Goal: Find specific page/section: Find specific page/section

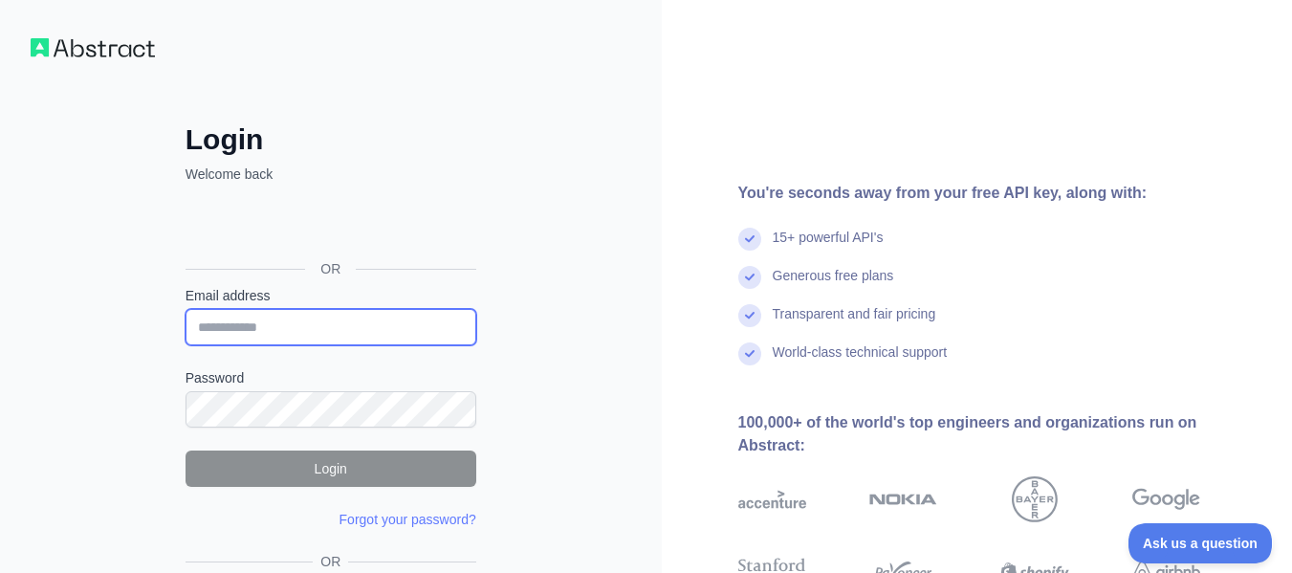
click at [335, 327] on input "Email address" at bounding box center [331, 327] width 291 height 36
type input "**********"
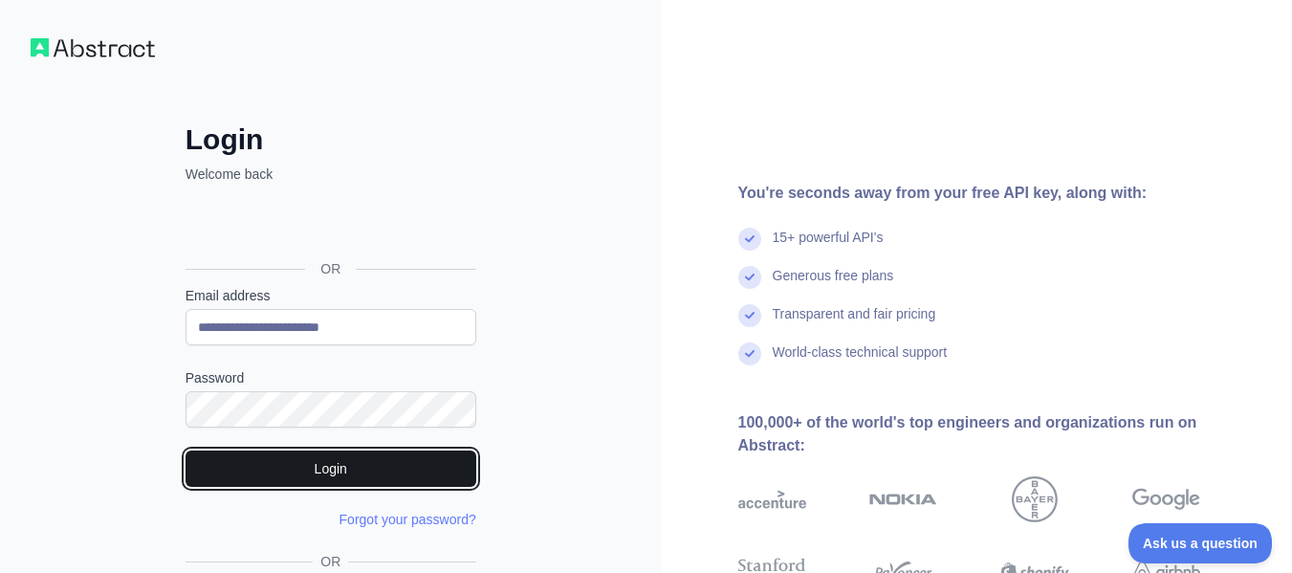
click at [358, 457] on button "Login" at bounding box center [331, 469] width 291 height 36
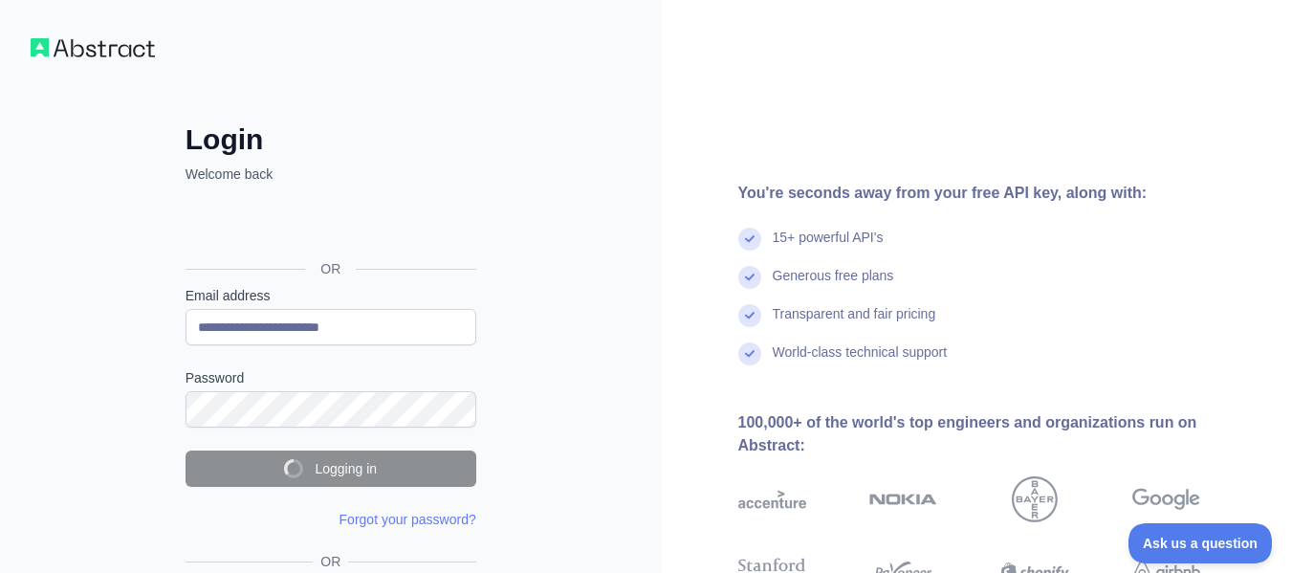
scroll to position [157, 0]
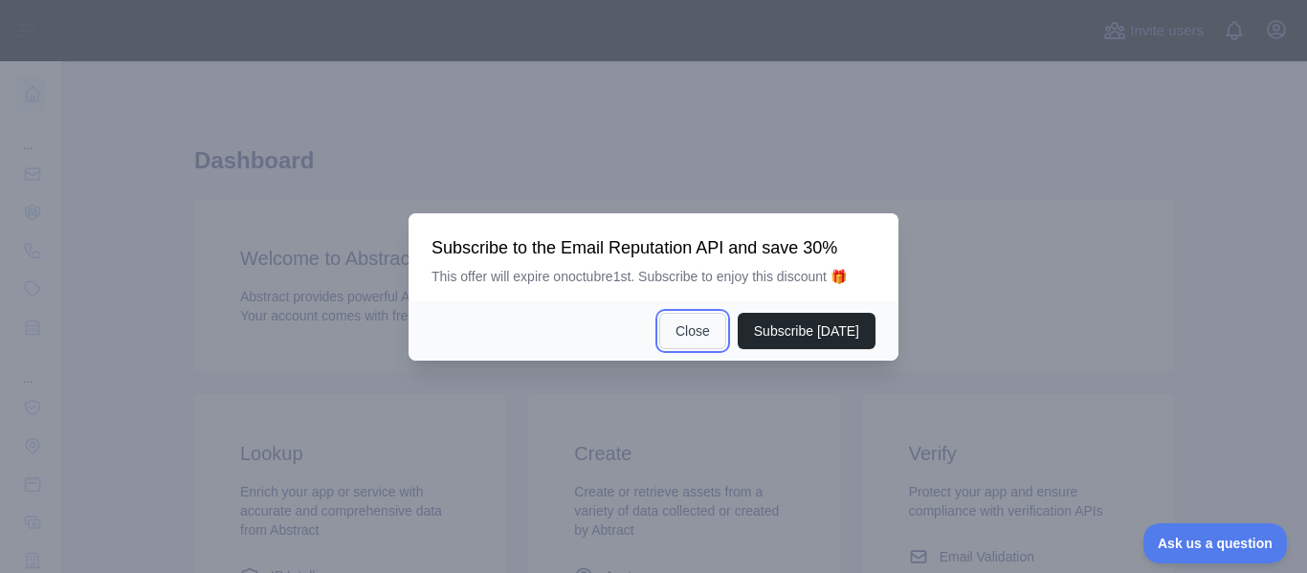
click at [699, 341] on button "Close" at bounding box center [692, 331] width 67 height 36
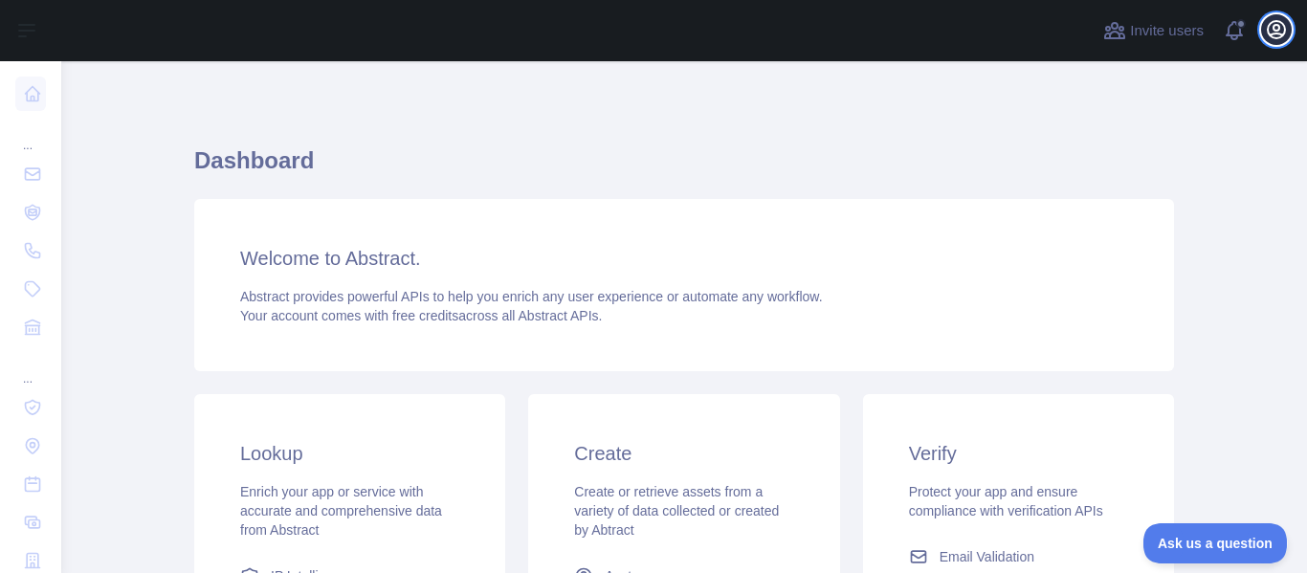
click at [1286, 32] on icon "button" at bounding box center [1276, 29] width 23 height 23
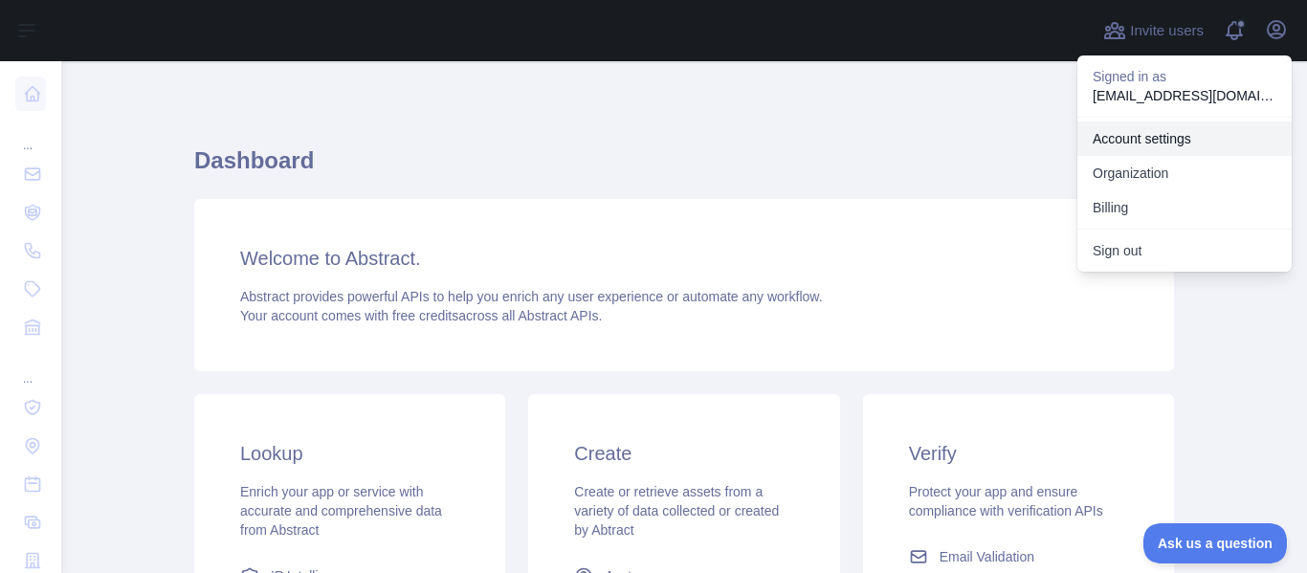
click at [1170, 150] on link "Account settings" at bounding box center [1184, 138] width 214 height 34
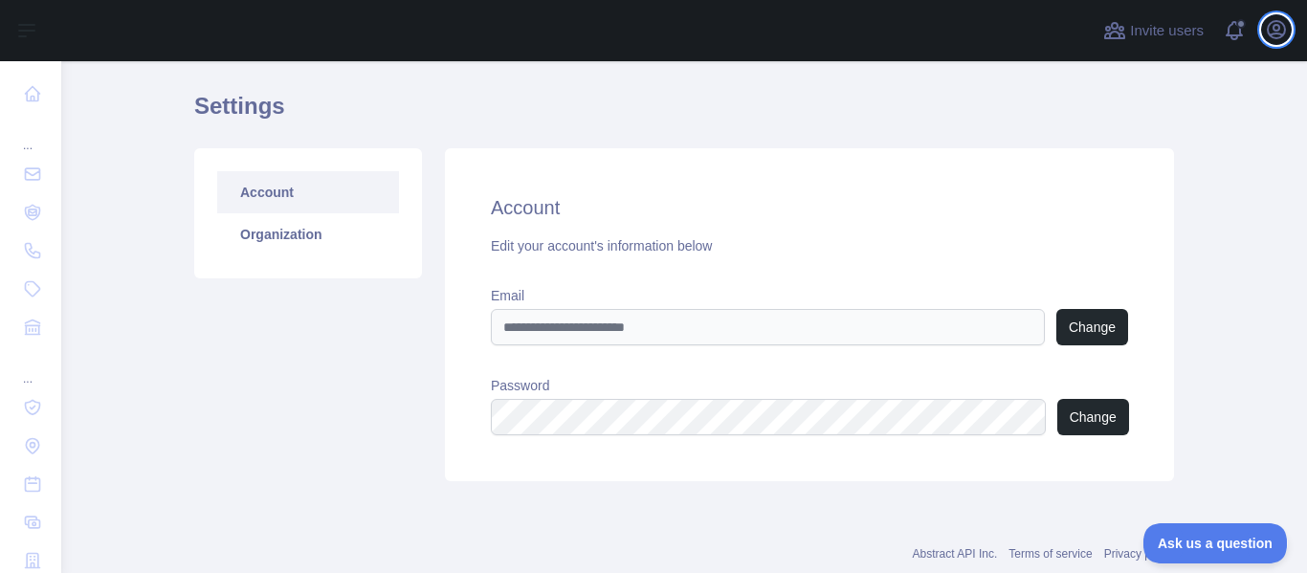
scroll to position [104, 0]
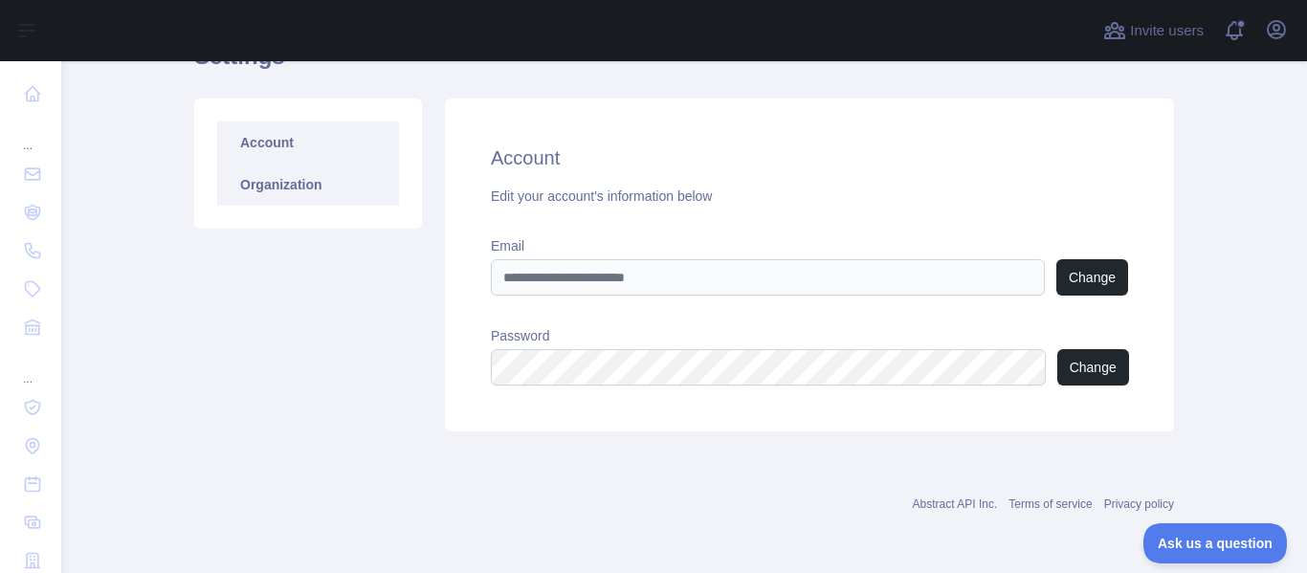
click at [310, 193] on link "Organization" at bounding box center [308, 185] width 182 height 42
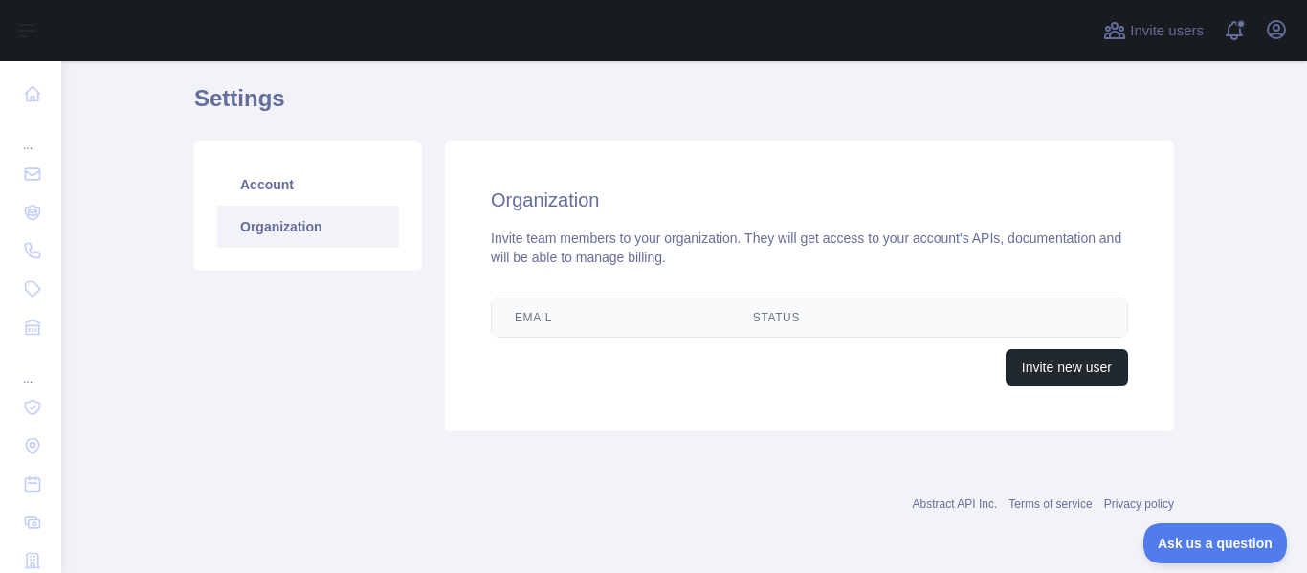
scroll to position [104, 0]
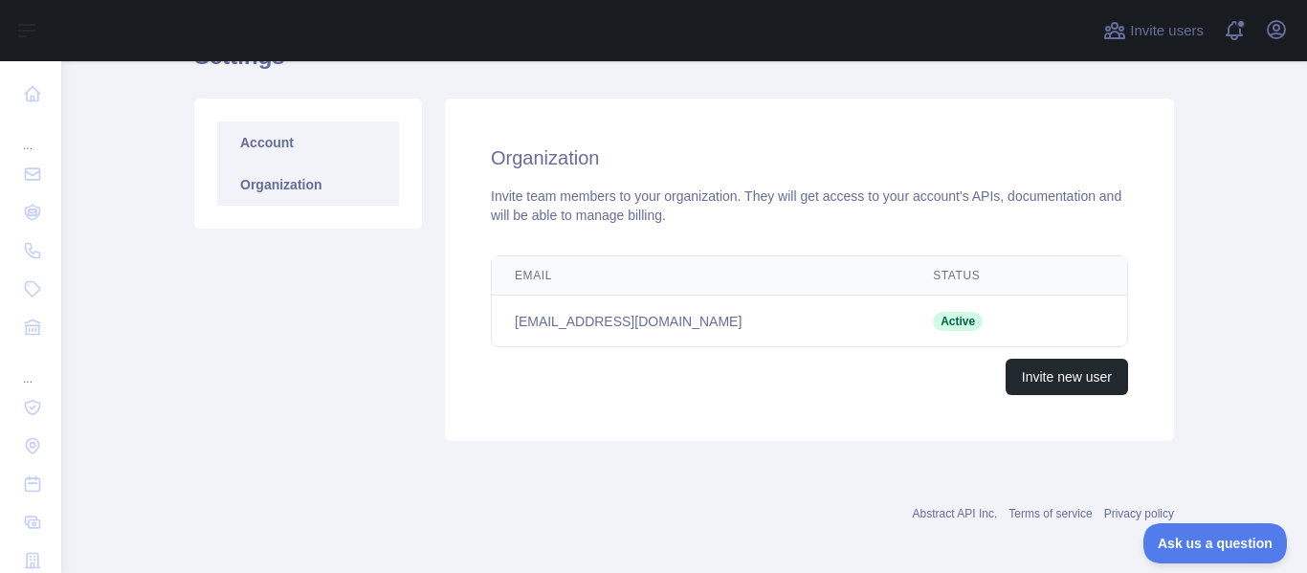
click at [287, 155] on link "Account" at bounding box center [308, 142] width 182 height 42
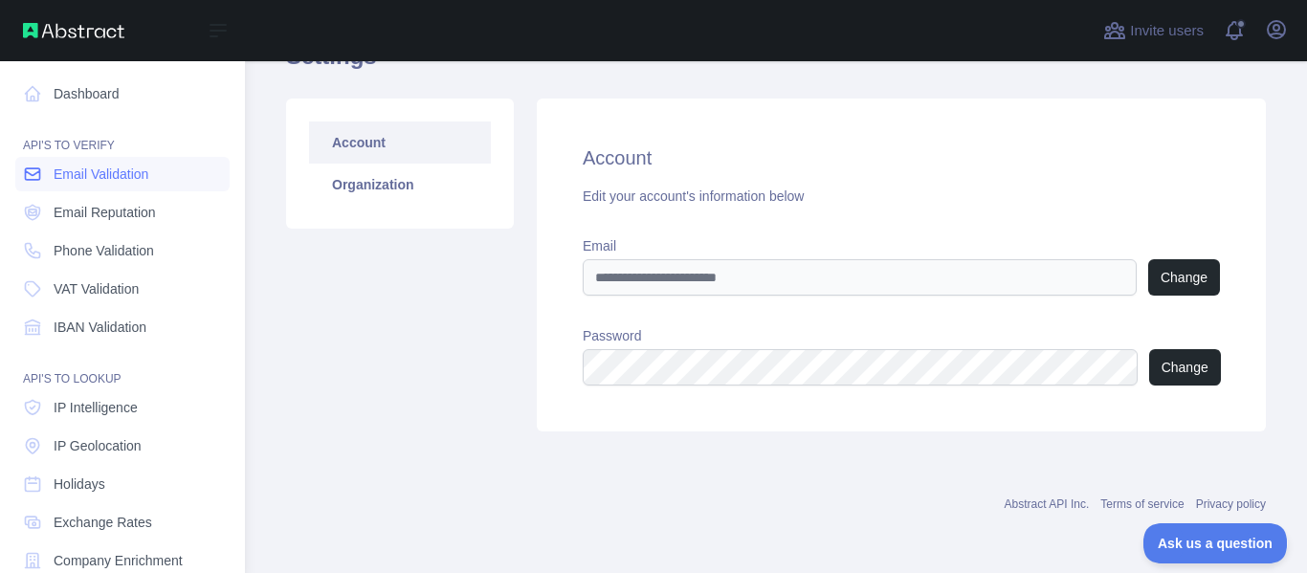
click at [100, 185] on link "Email Validation" at bounding box center [122, 174] width 214 height 34
